Goal: Information Seeking & Learning: Learn about a topic

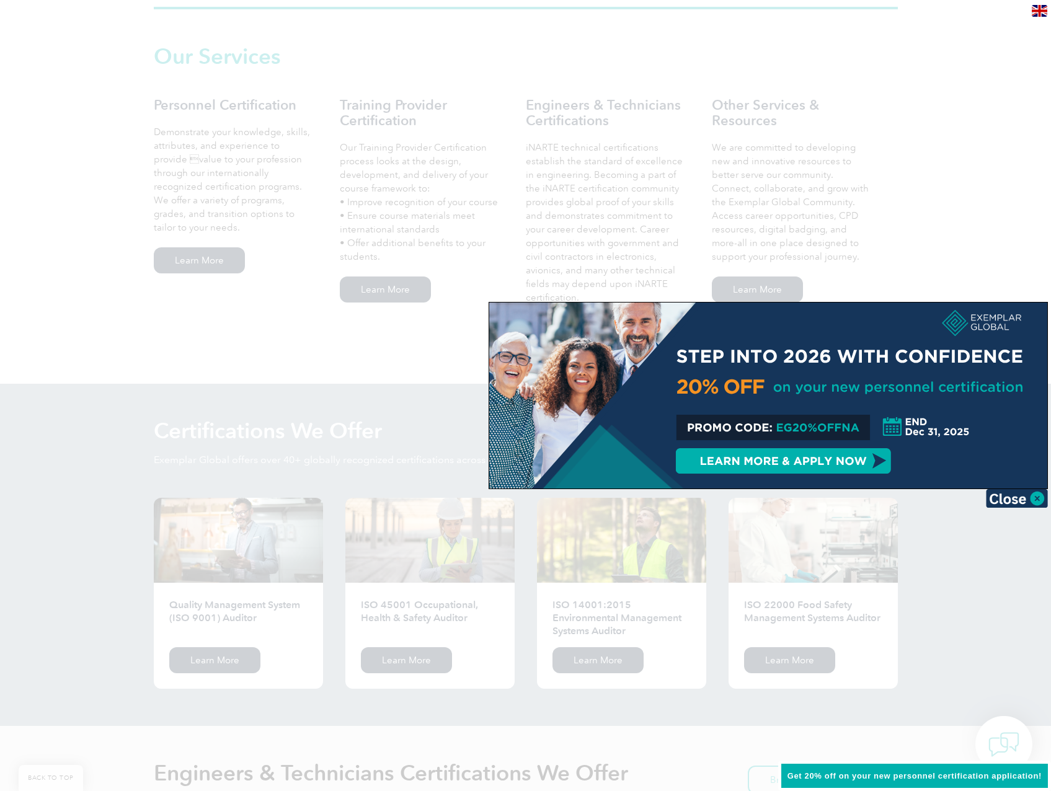
scroll to position [992, 0]
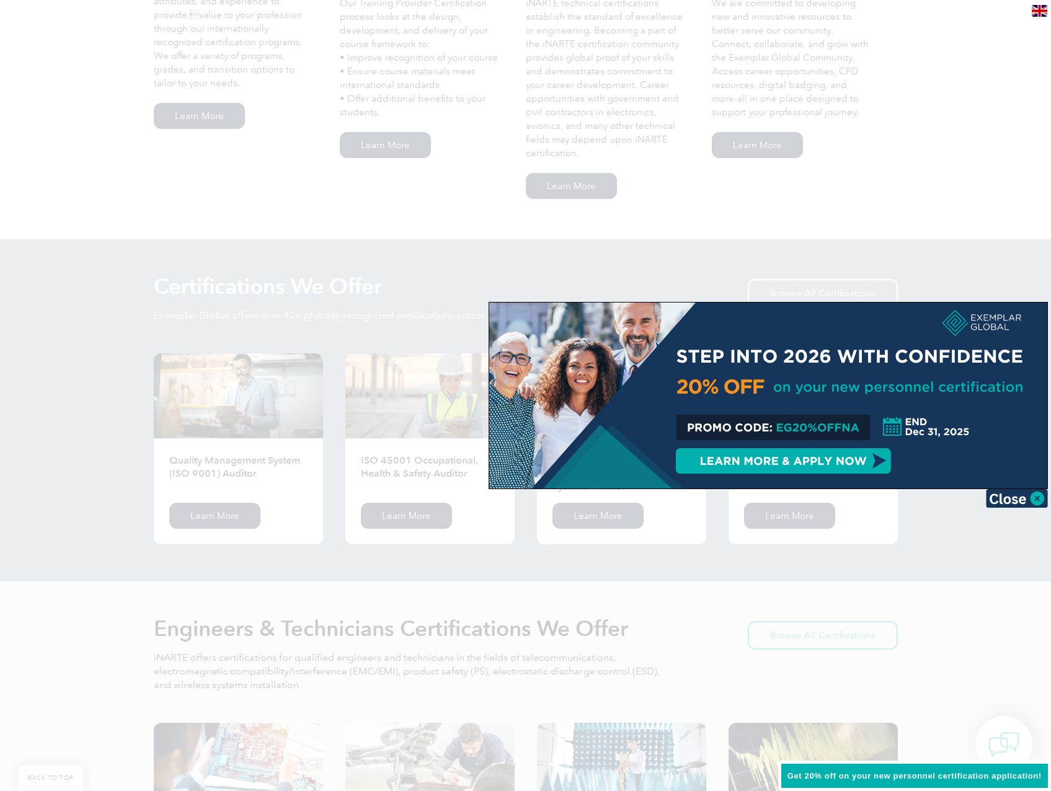
click at [321, 324] on div at bounding box center [525, 395] width 1051 height 791
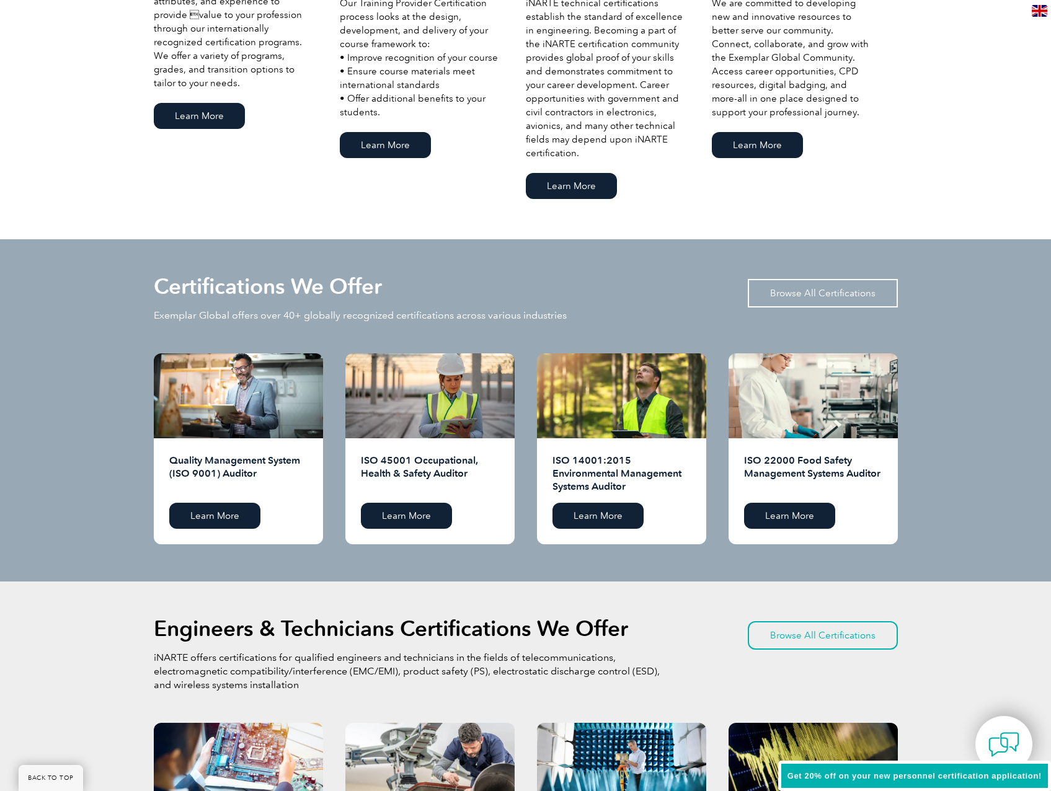
click at [843, 293] on link "Browse All Certifications" at bounding box center [823, 293] width 150 height 29
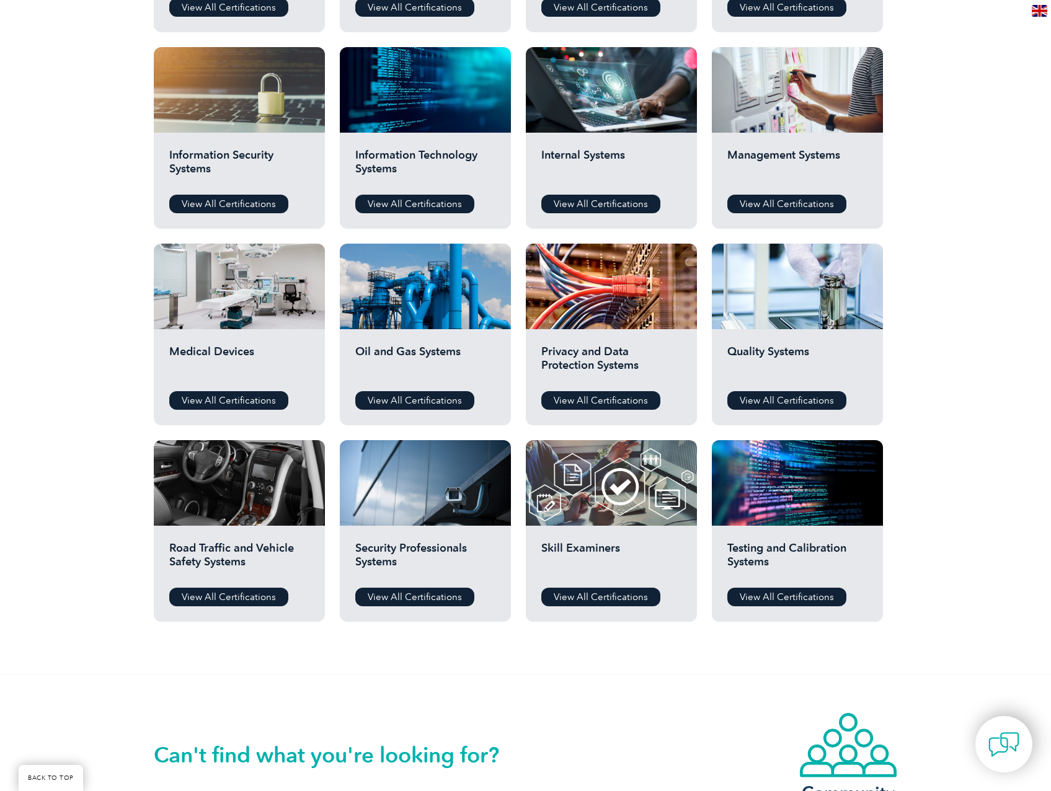
scroll to position [620, 0]
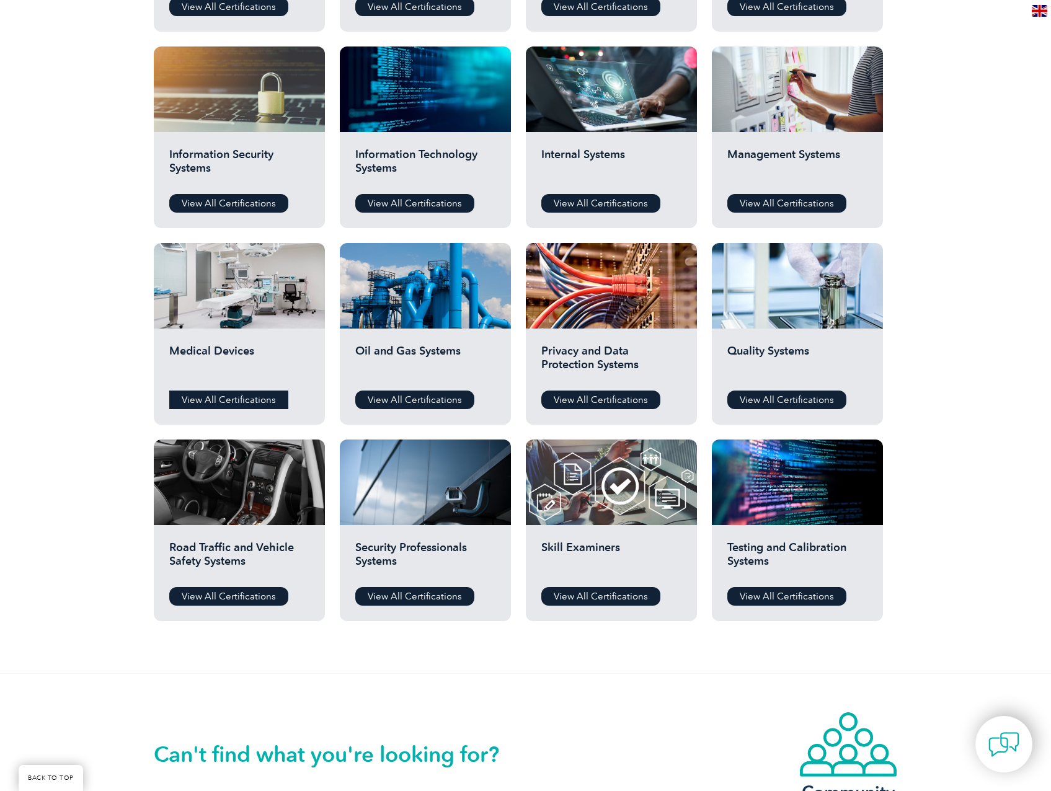
click at [217, 392] on link "View All Certifications" at bounding box center [228, 400] width 119 height 19
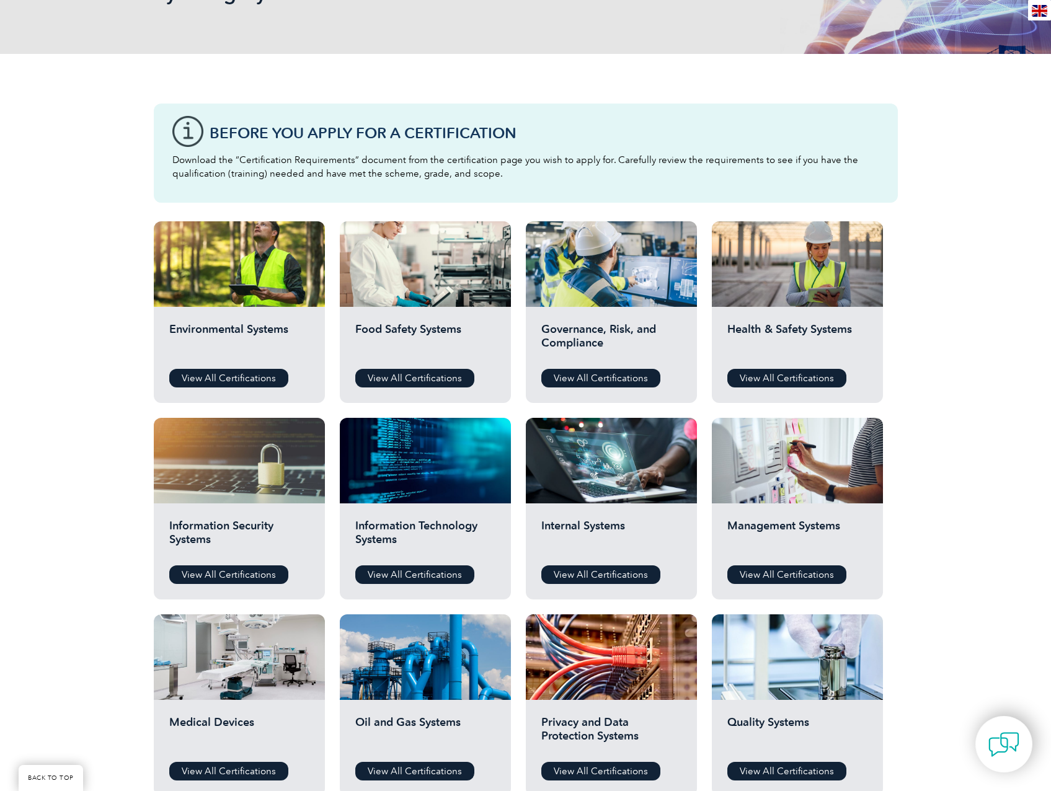
scroll to position [248, 0]
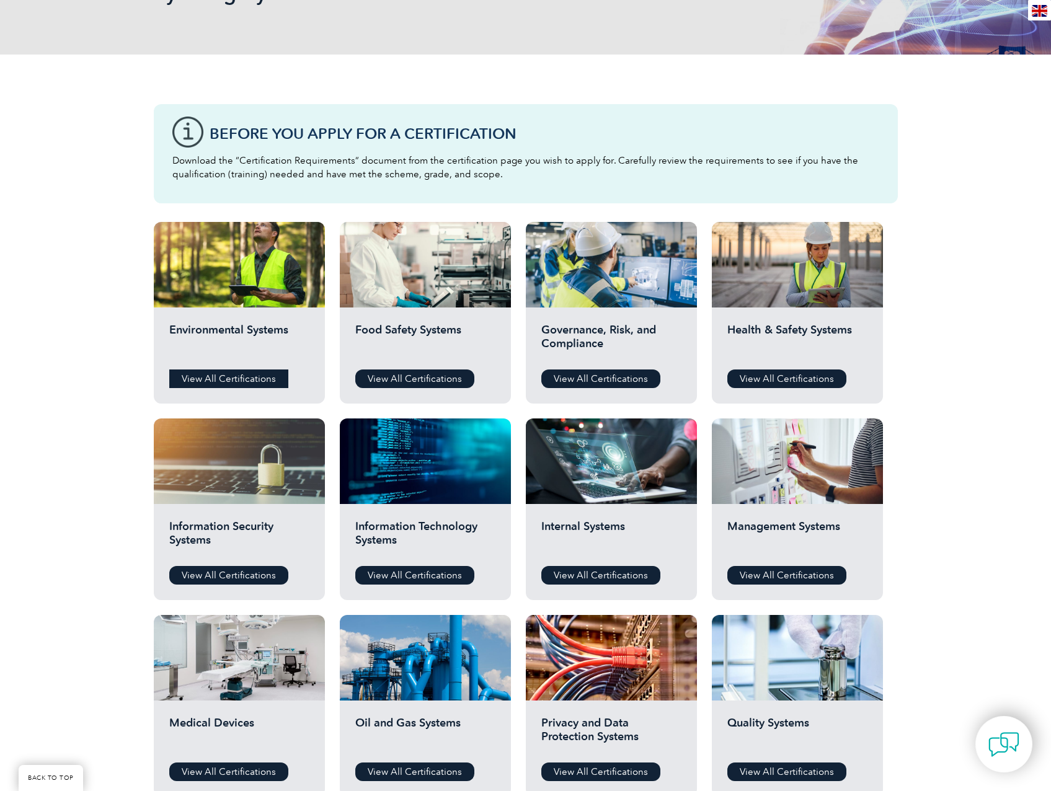
click at [228, 382] on link "View All Certifications" at bounding box center [228, 379] width 119 height 19
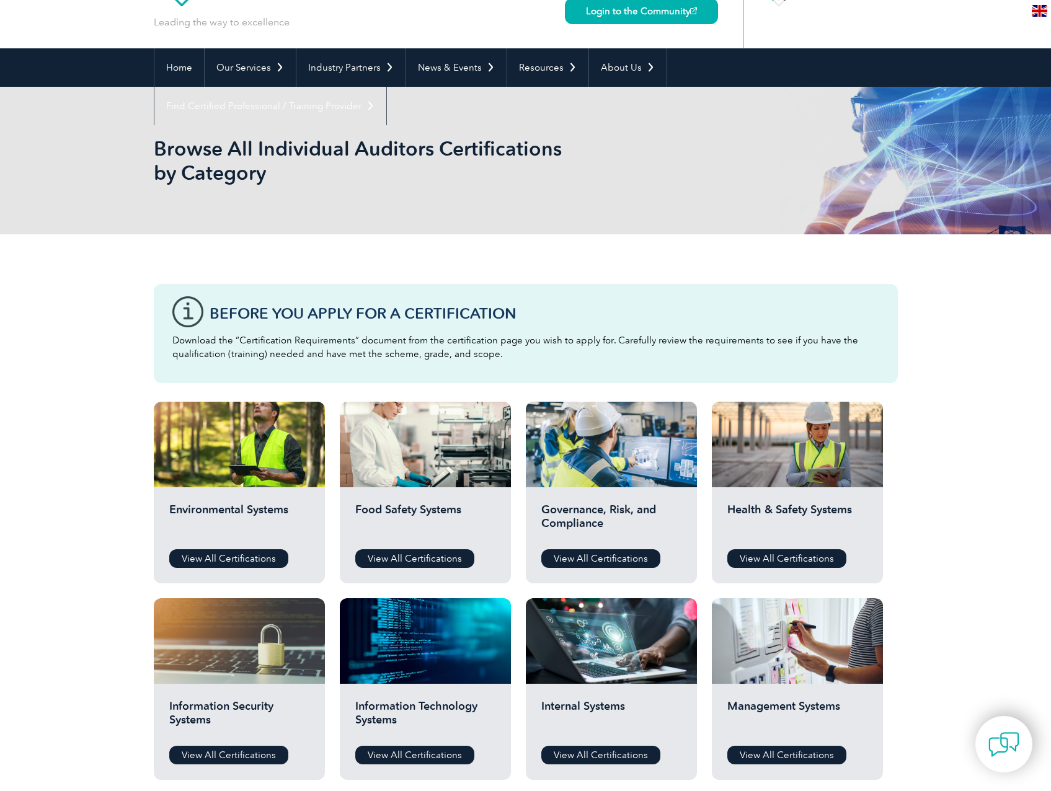
scroll to position [62, 0]
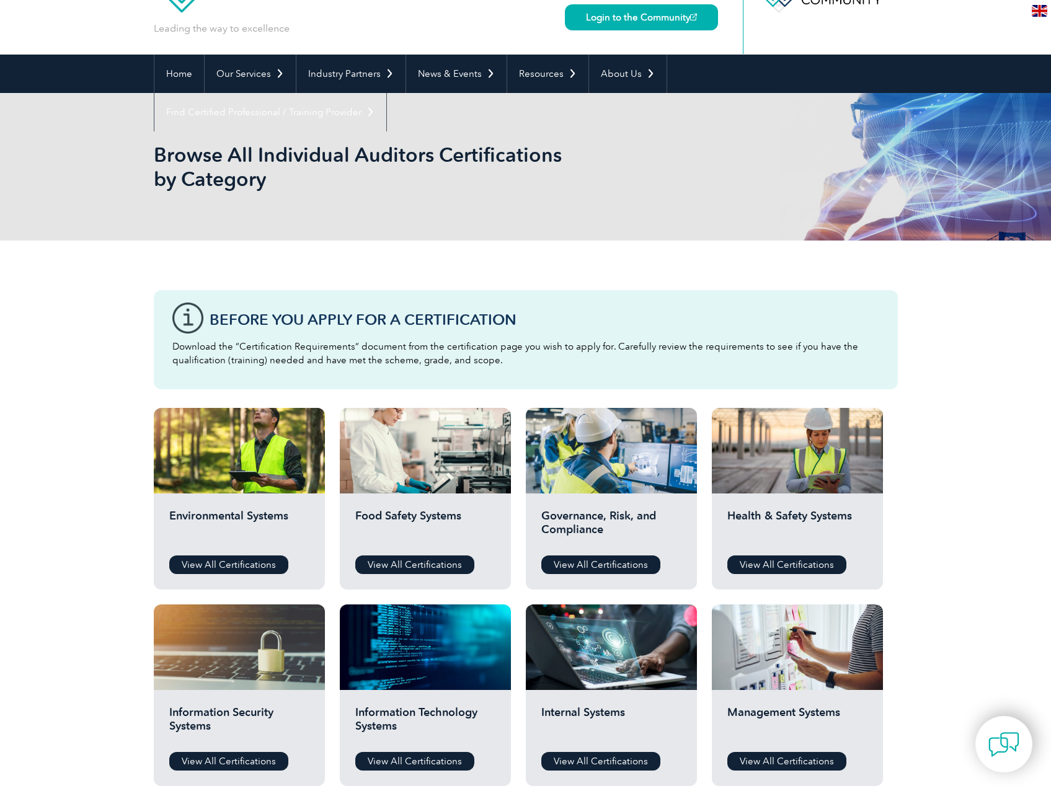
click at [598, 552] on div "Governance, Risk, and Compliance View All Certifications" at bounding box center [611, 542] width 171 height 96
click at [598, 572] on link "View All Certifications" at bounding box center [600, 565] width 119 height 19
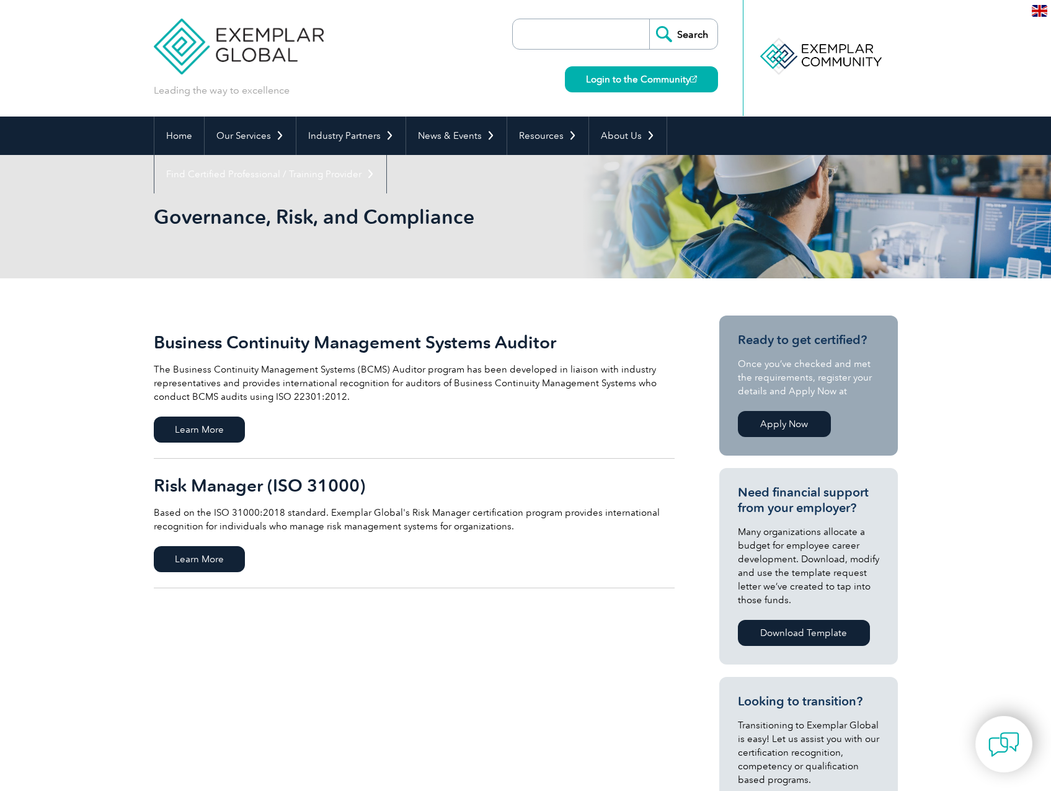
click at [270, 487] on h2 "Risk Manager (ISO 31000)" at bounding box center [414, 486] width 521 height 20
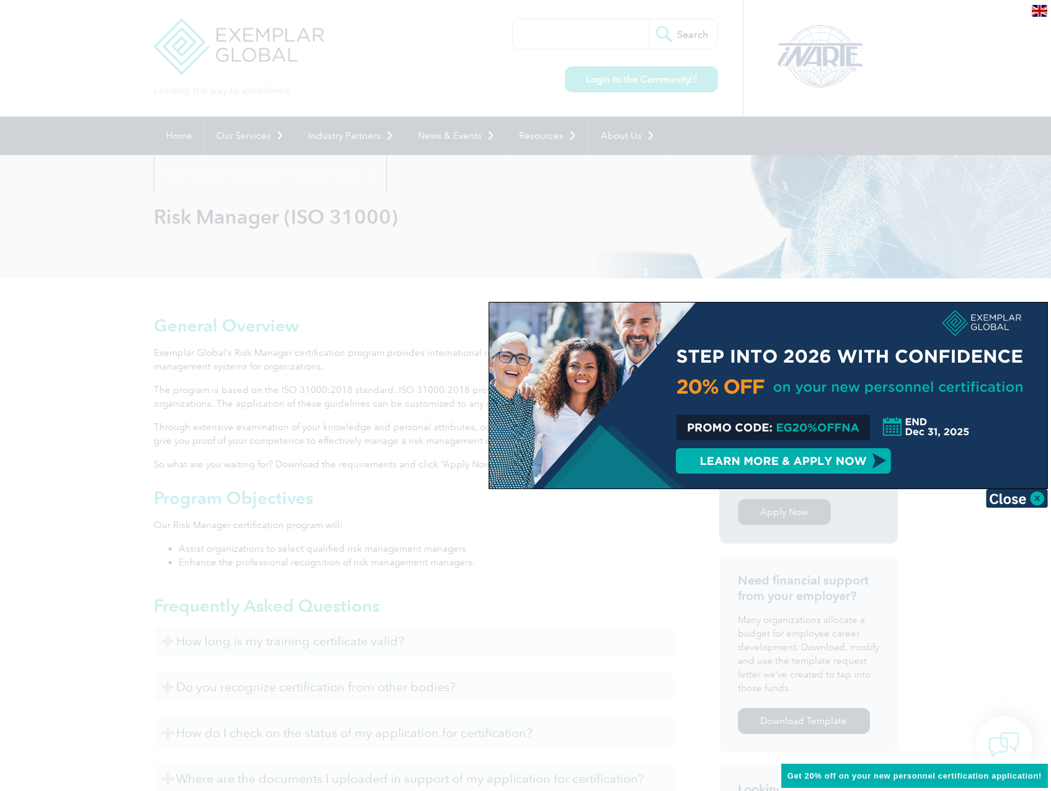
click at [179, 505] on div at bounding box center [525, 395] width 1051 height 791
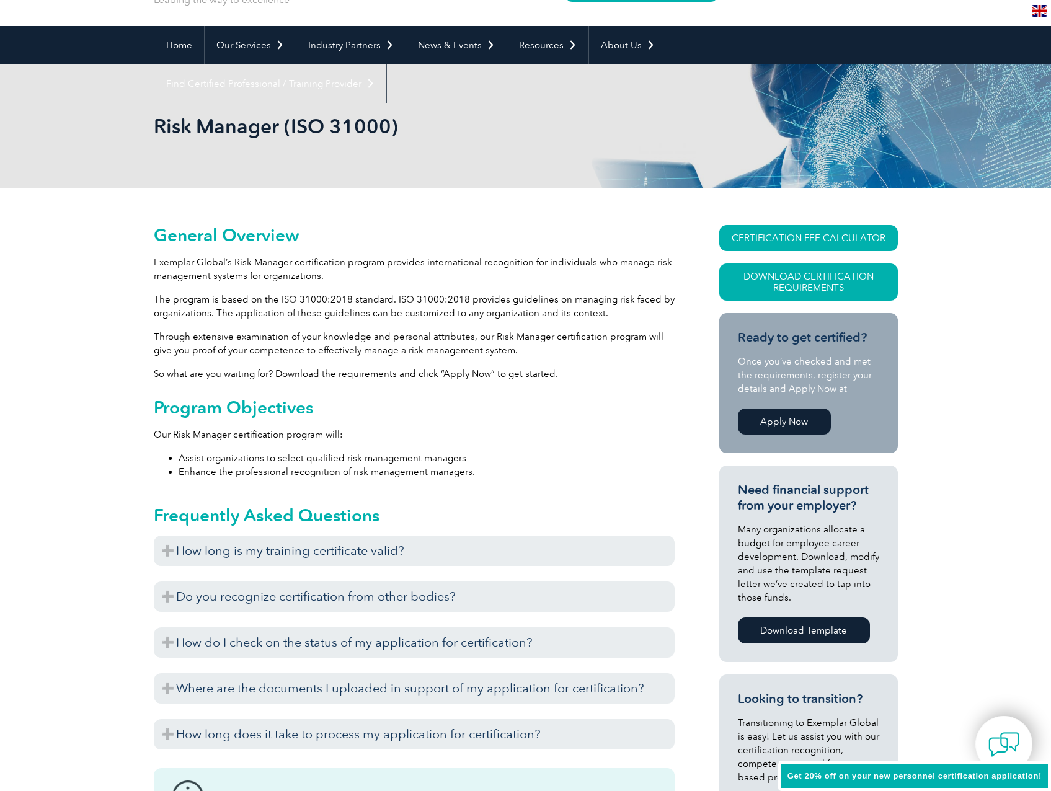
scroll to position [62, 0]
